Goal: Navigation & Orientation: Find specific page/section

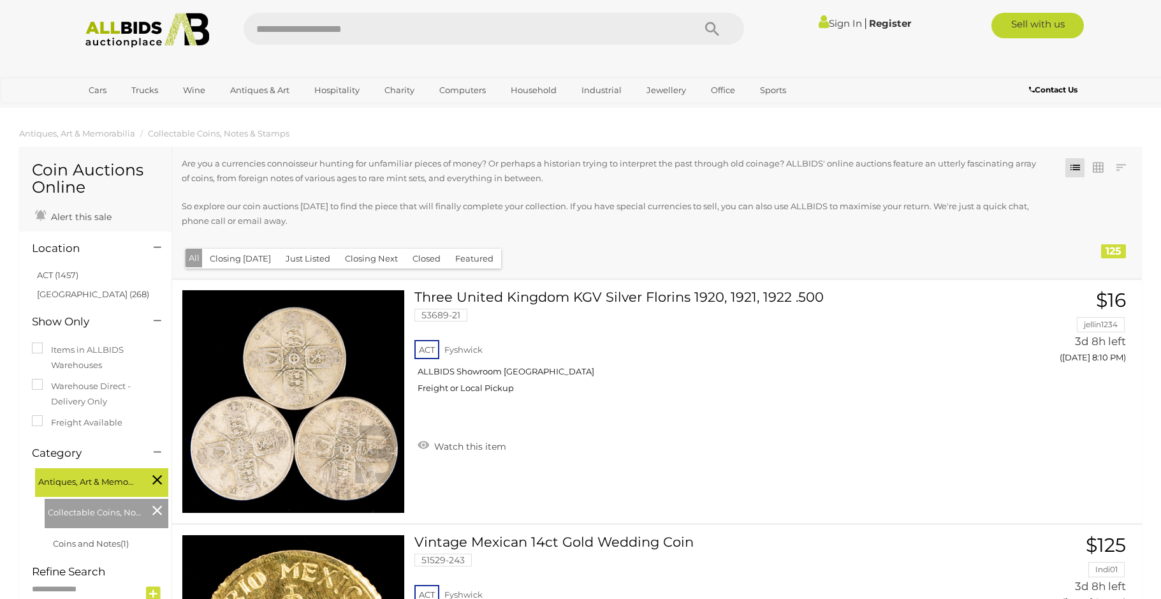
scroll to position [523, 0]
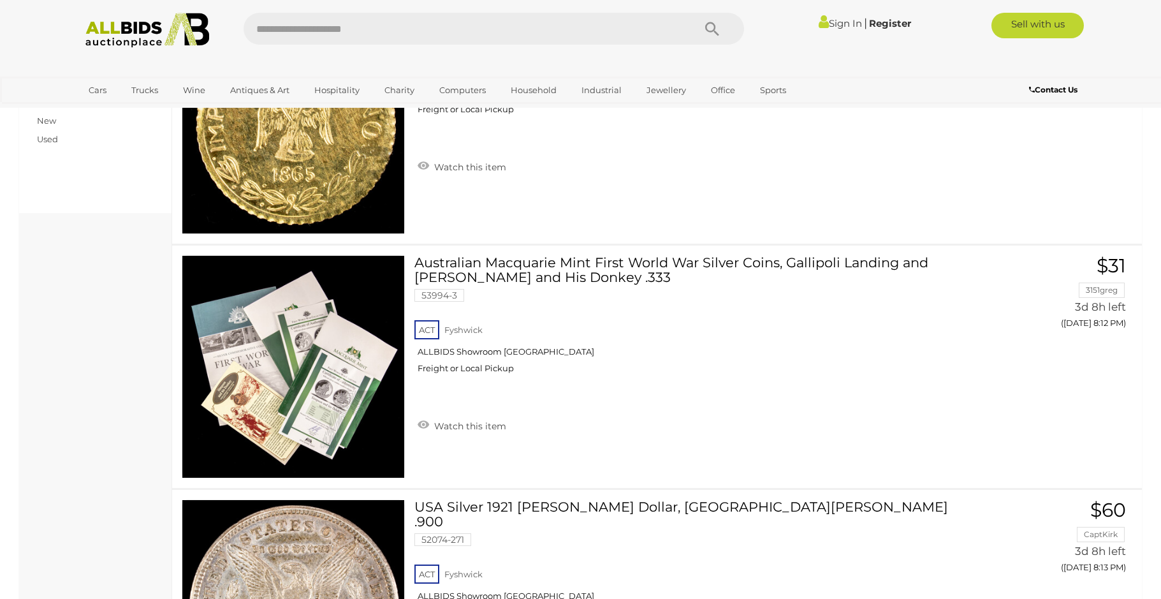
click at [838, 25] on link "Sign In" at bounding box center [839, 23] width 43 height 12
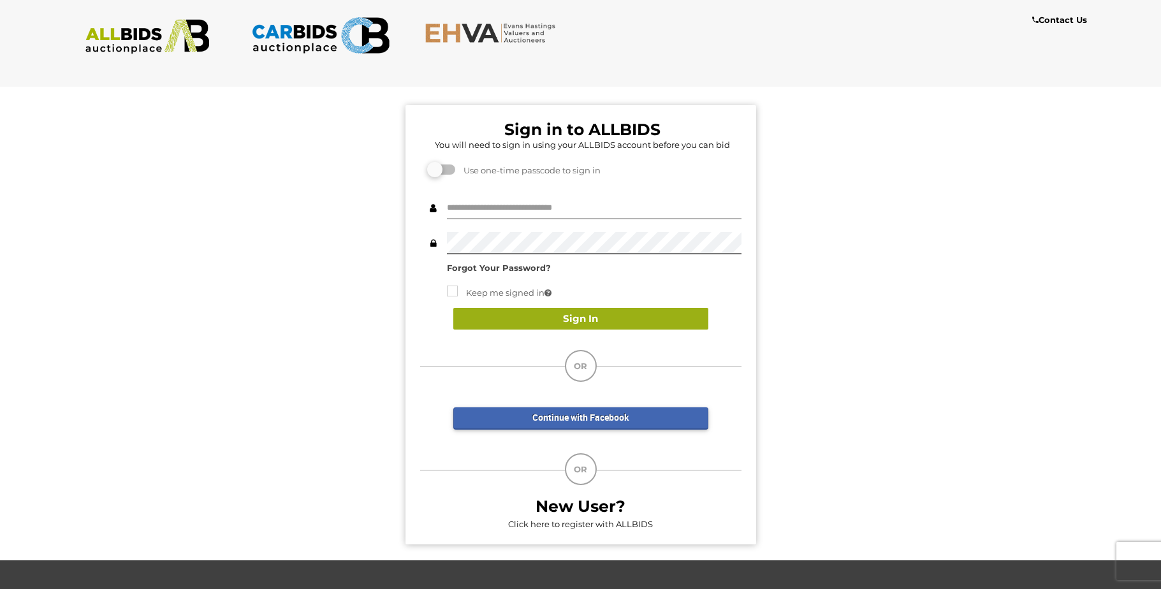
type input "**********"
click at [551, 318] on button "Sign In" at bounding box center [580, 319] width 255 height 22
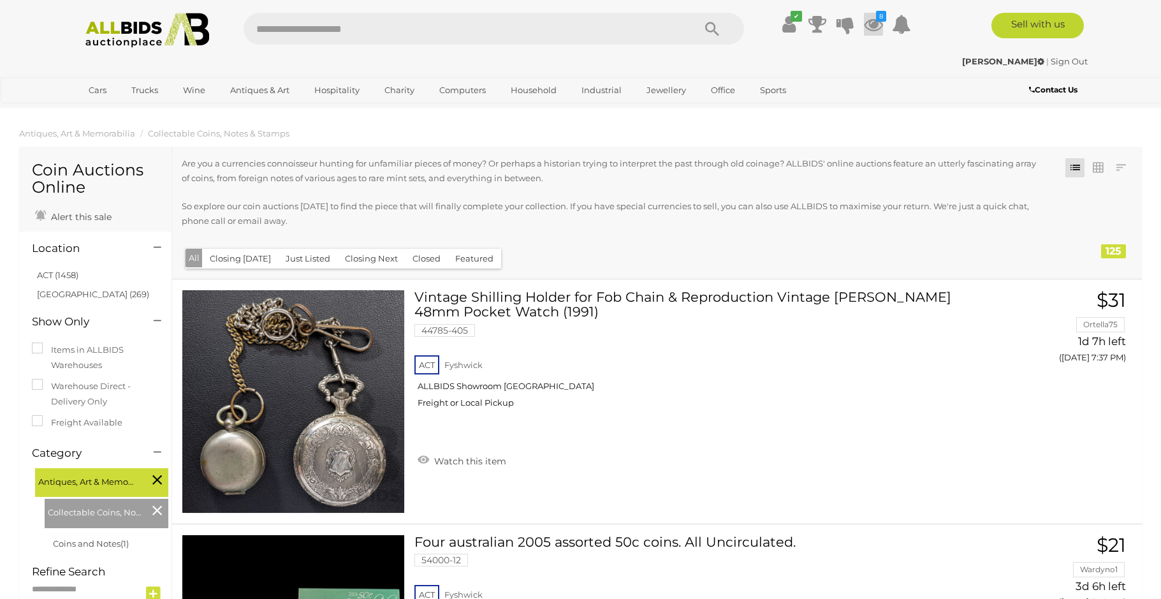
click at [875, 24] on icon at bounding box center [873, 24] width 19 height 23
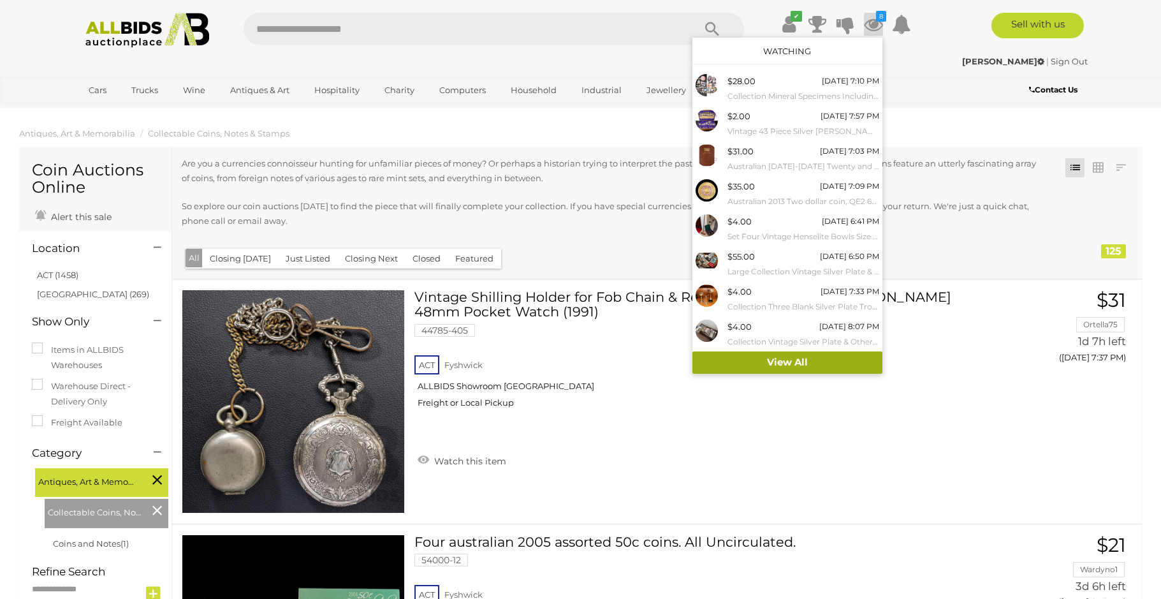
click at [781, 363] on link "View All" at bounding box center [787, 362] width 190 height 22
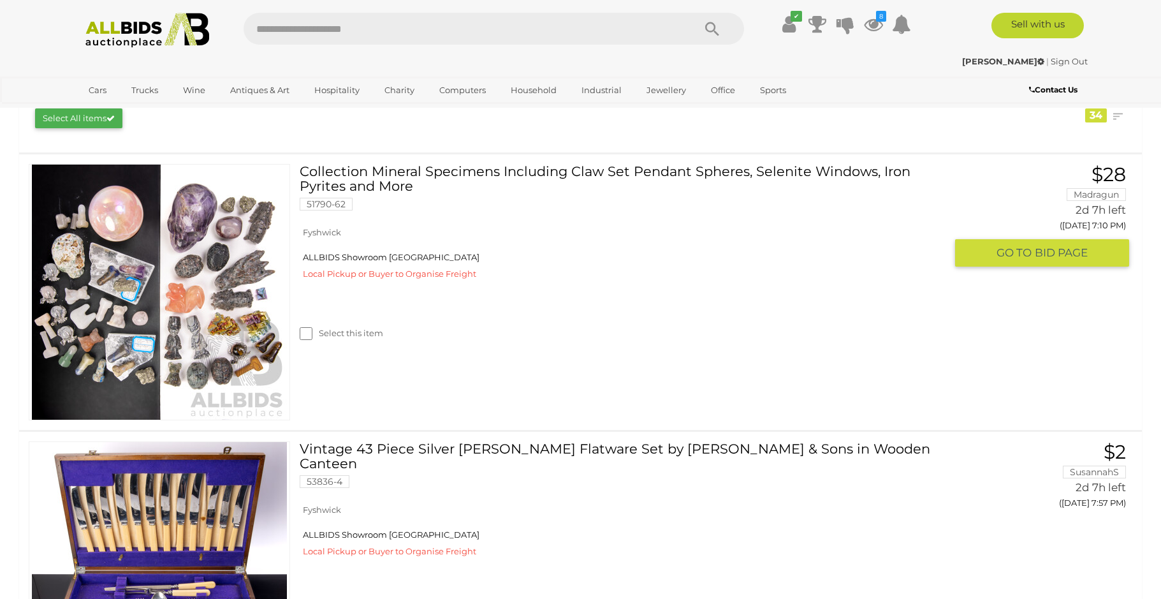
scroll to position [402, 0]
